Goal: Information Seeking & Learning: Learn about a topic

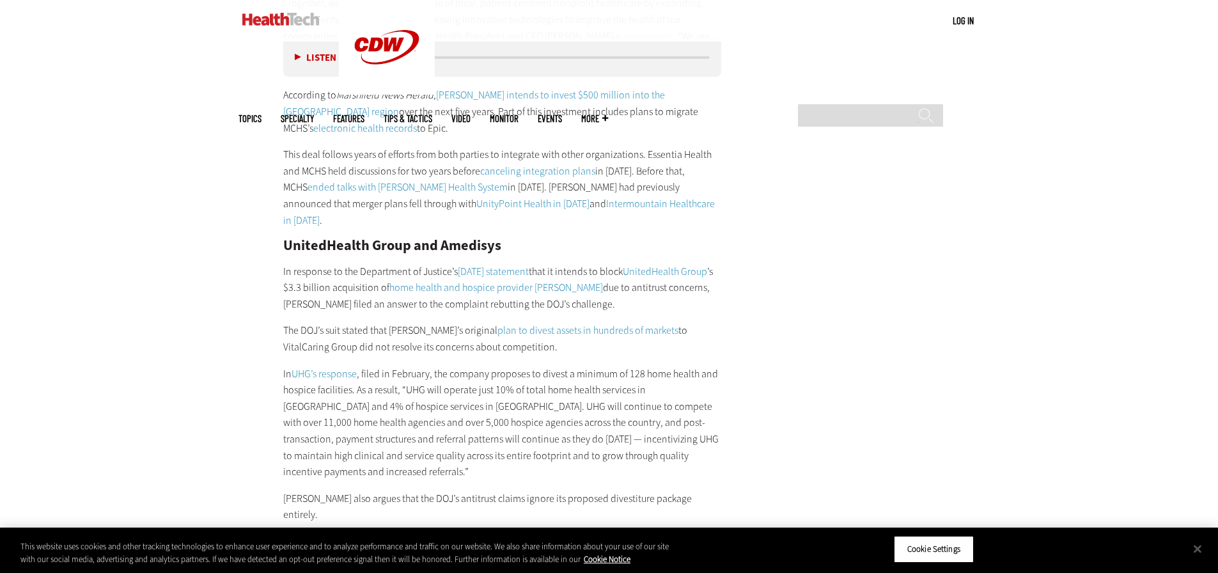
scroll to position [5499, 0]
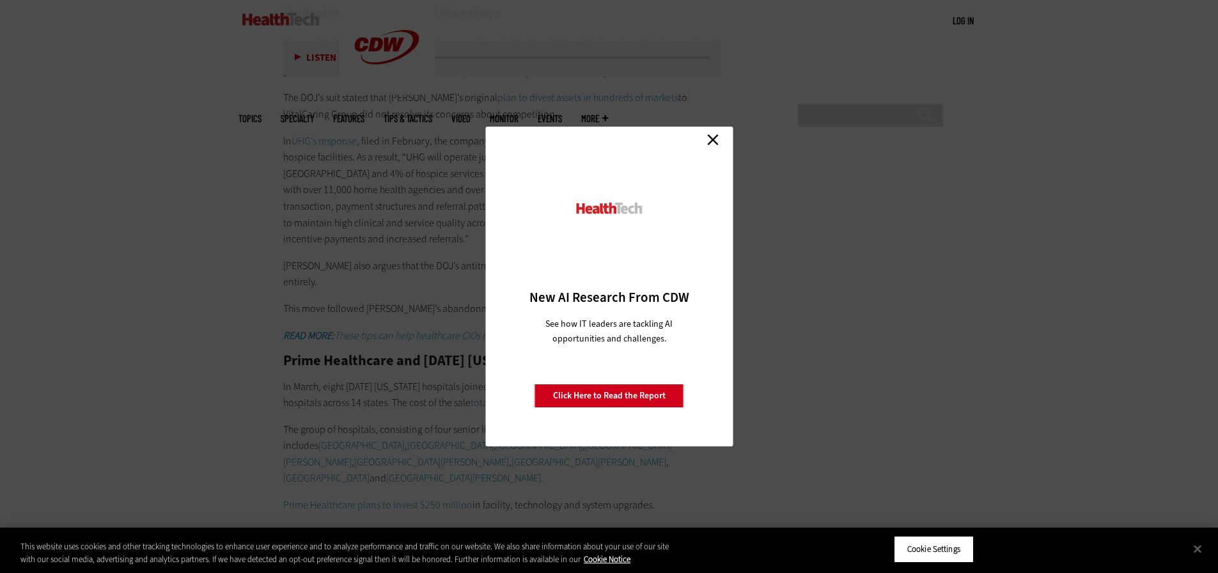
click at [708, 136] on link "Close" at bounding box center [712, 139] width 19 height 19
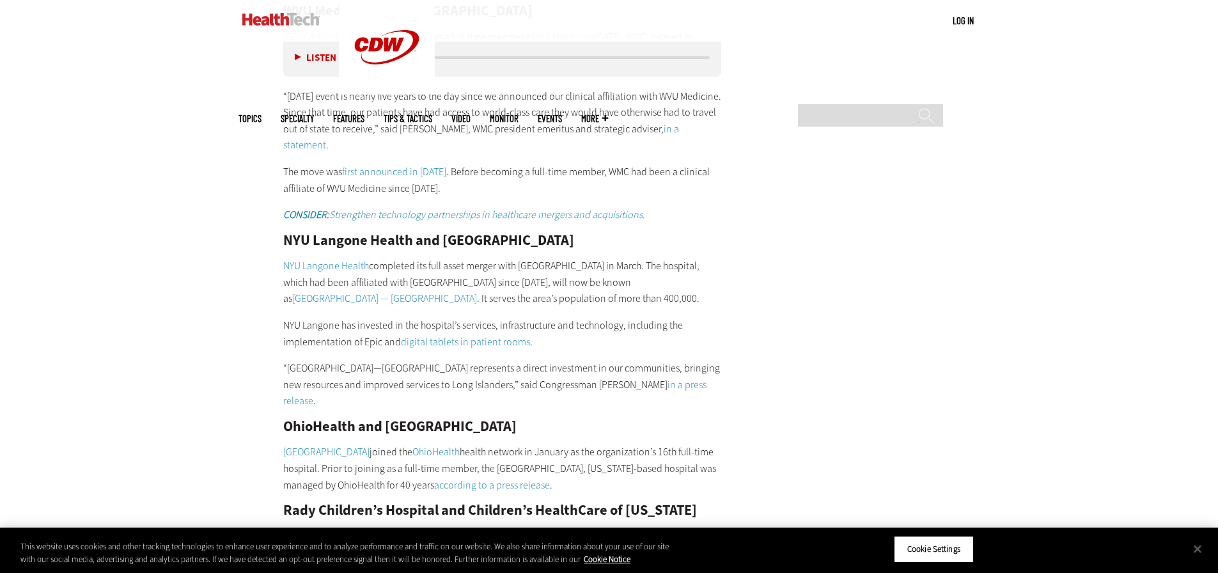
scroll to position [7800, 0]
